Goal: Find specific page/section

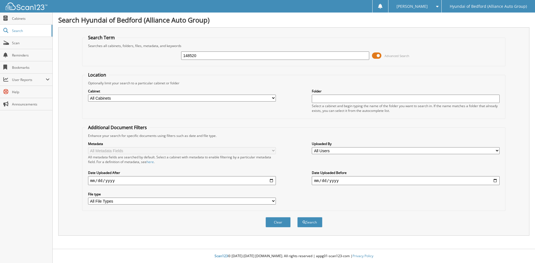
type input "148520"
click at [297, 217] on button "Search" at bounding box center [309, 222] width 25 height 10
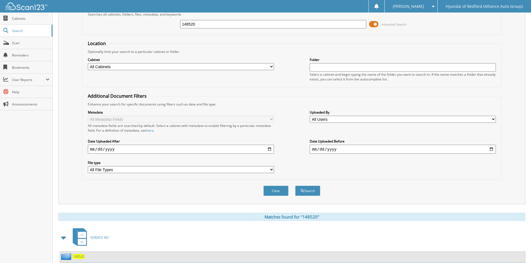
scroll to position [70, 0]
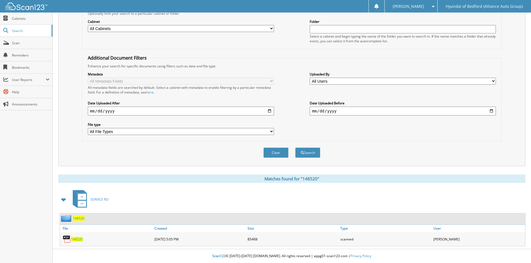
click at [76, 241] on span "148520" at bounding box center [77, 239] width 12 height 5
